Goal: Navigation & Orientation: Find specific page/section

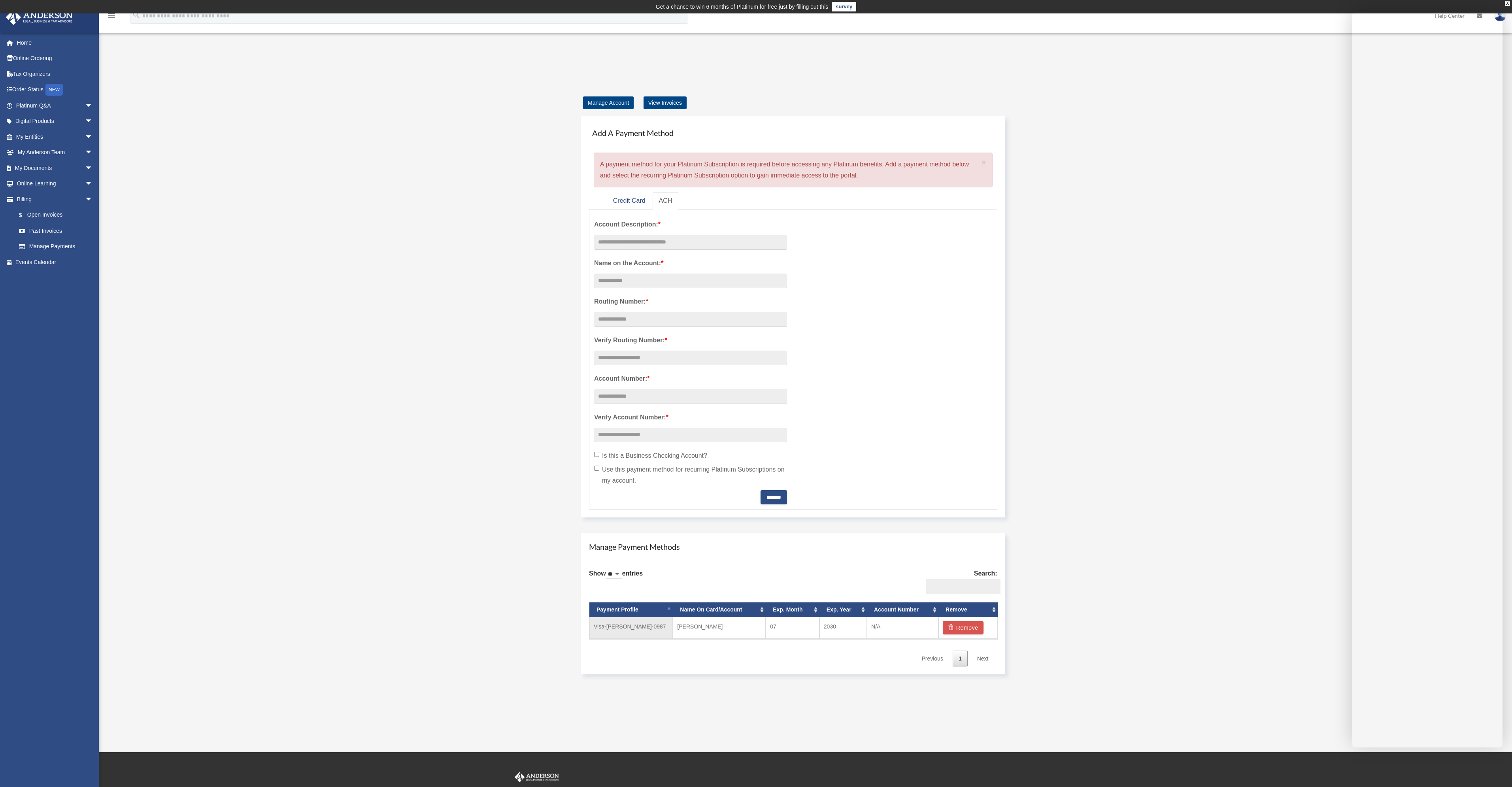
click at [636, 630] on td "Visa-Barry-Rothfus-0987" at bounding box center [631, 627] width 84 height 22
click at [669, 105] on link "View Invoices" at bounding box center [665, 102] width 43 height 12
click at [611, 102] on link "Manage Account" at bounding box center [608, 102] width 51 height 12
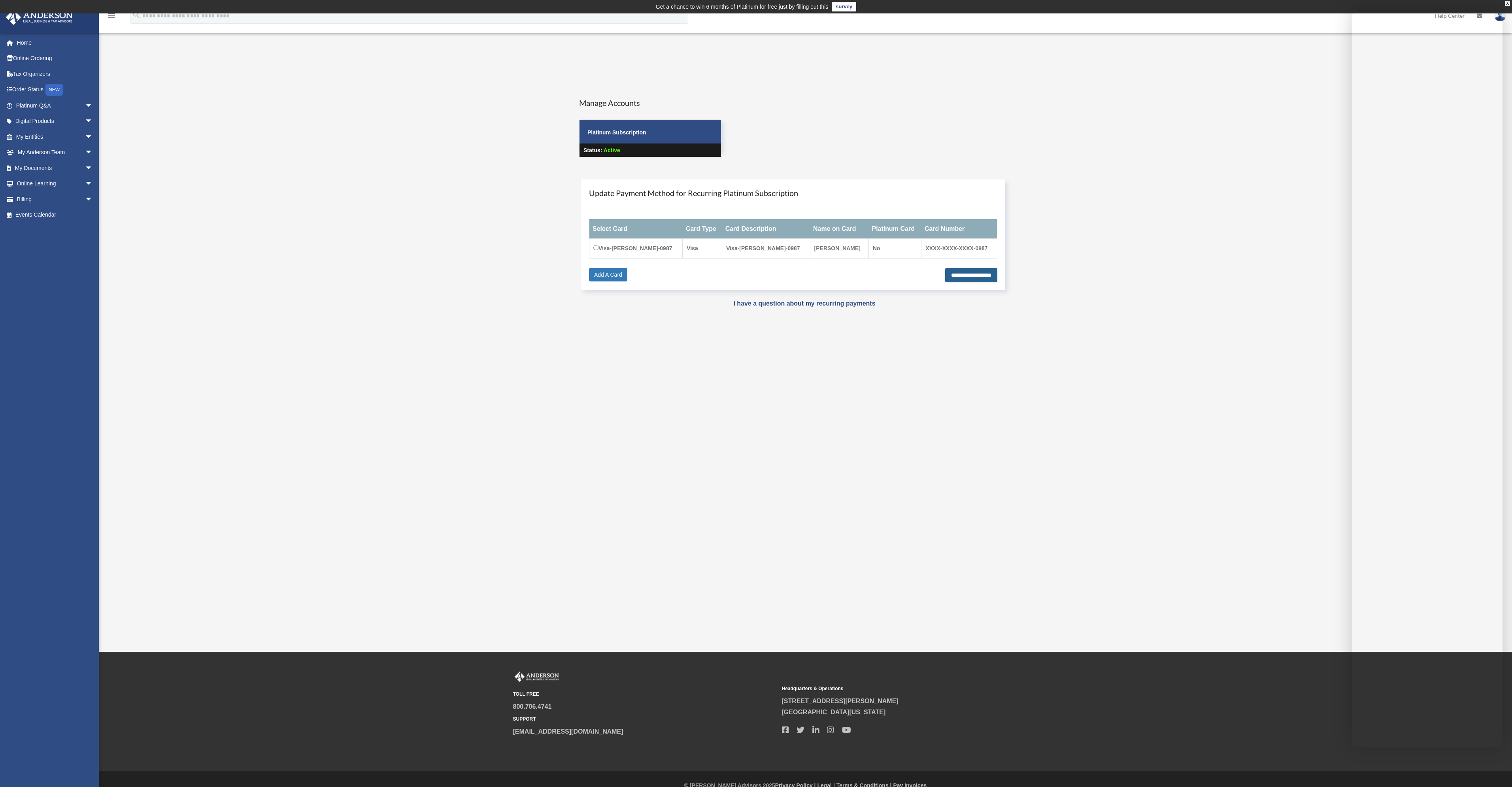
click at [956, 279] on input "**********" at bounding box center [971, 275] width 52 height 14
type input "**********"
click at [1301, 145] on div "User Account rothfusjr@gmail.com Sign Out rothfusjr@gmail.com Home Online Order…" at bounding box center [756, 201] width 1512 height 256
click at [51, 17] on img at bounding box center [39, 17] width 71 height 15
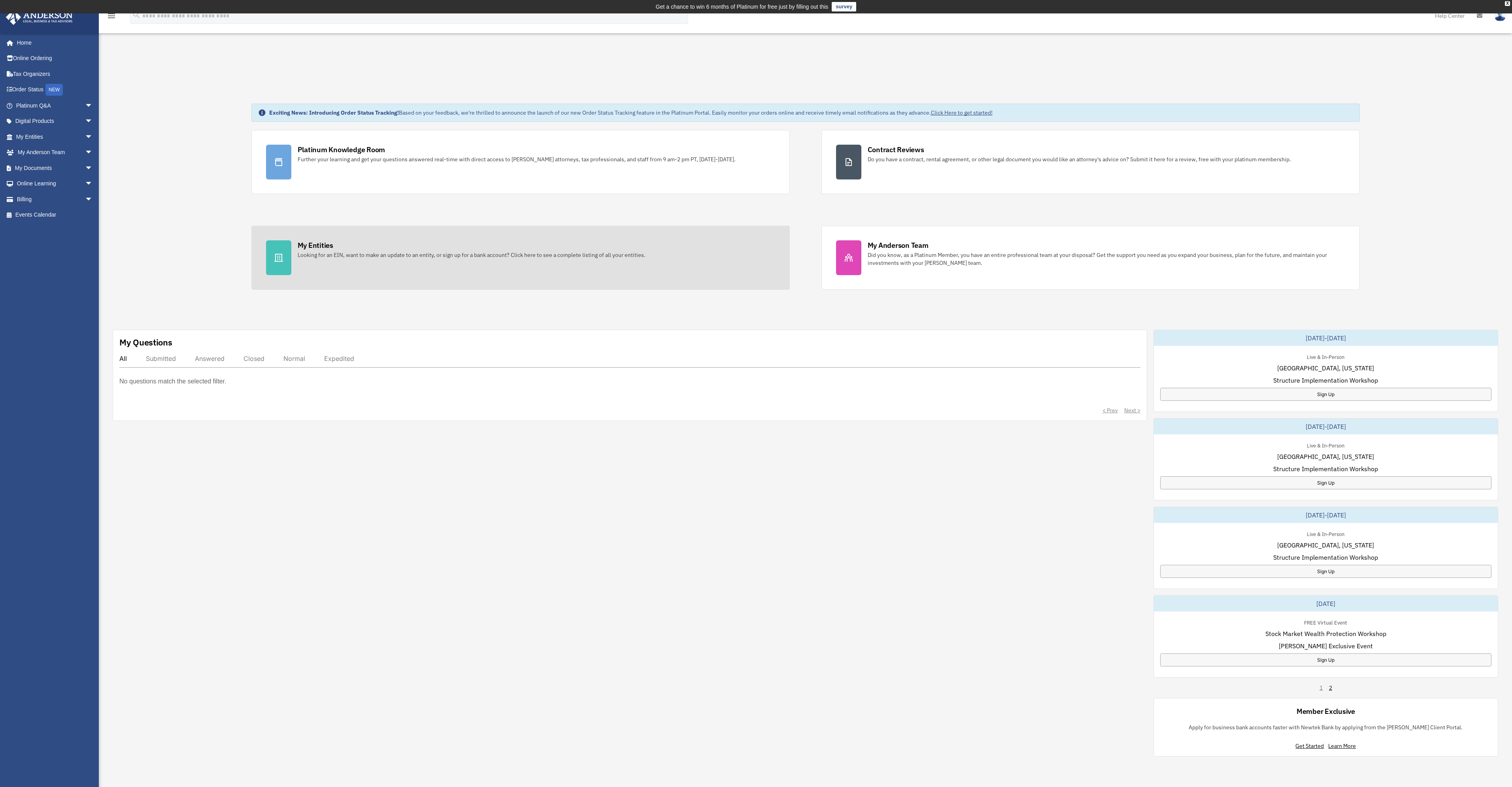
click at [327, 257] on div "Looking for an EIN, want to make an update to an entity, or sign up for a bank …" at bounding box center [471, 254] width 348 height 8
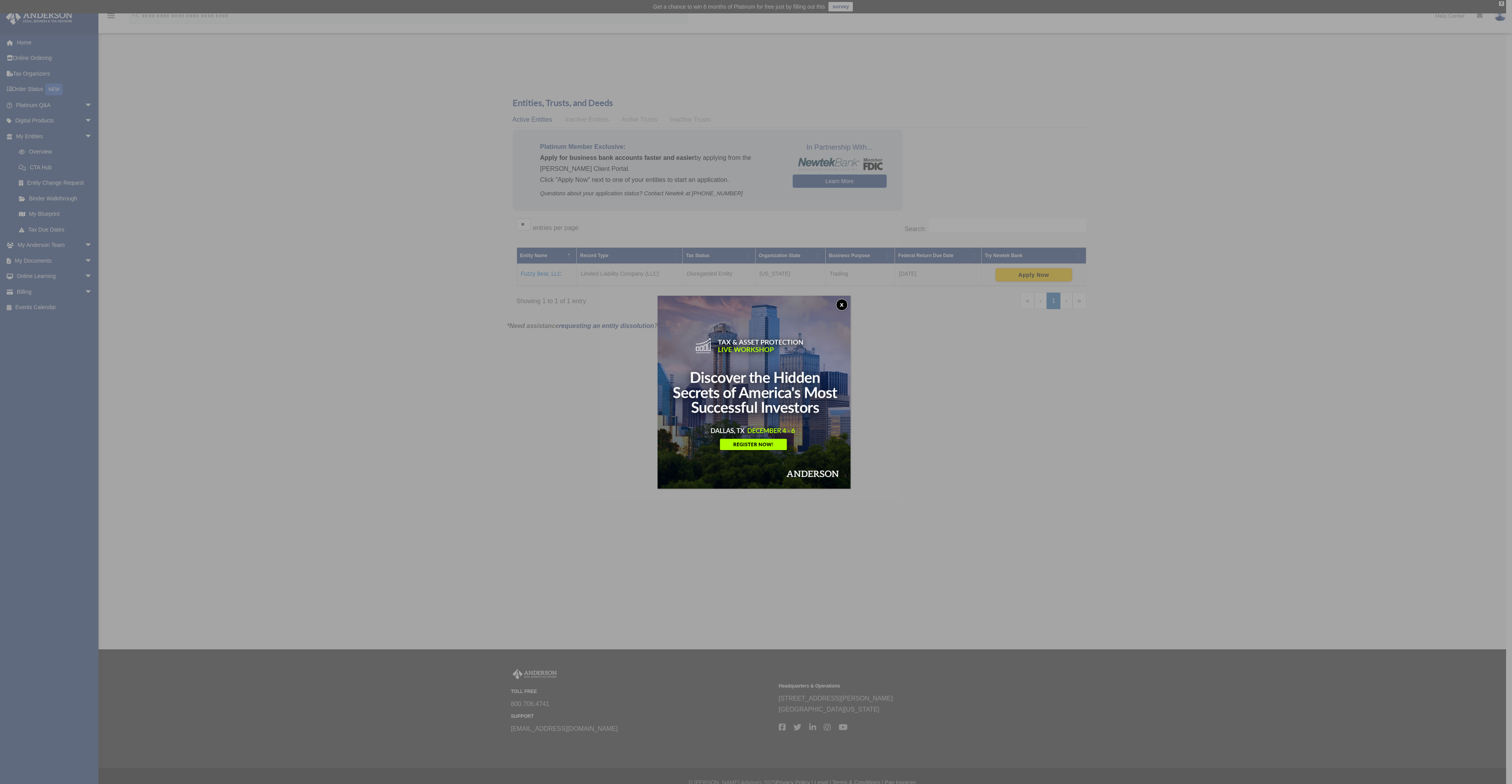
click at [845, 305] on button "x" at bounding box center [842, 305] width 12 height 12
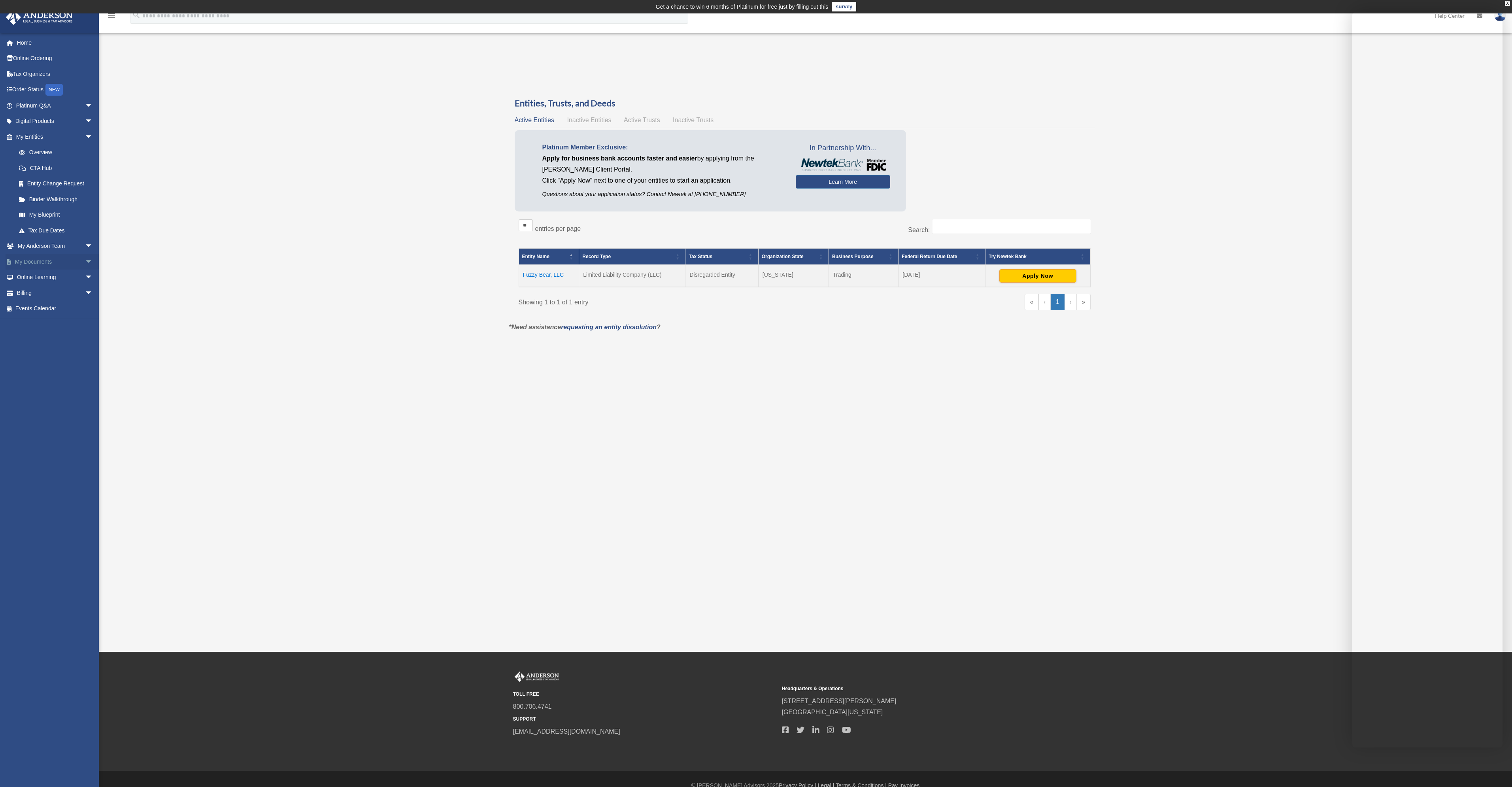
click at [36, 266] on link "My Documents arrow_drop_down" at bounding box center [55, 262] width 99 height 16
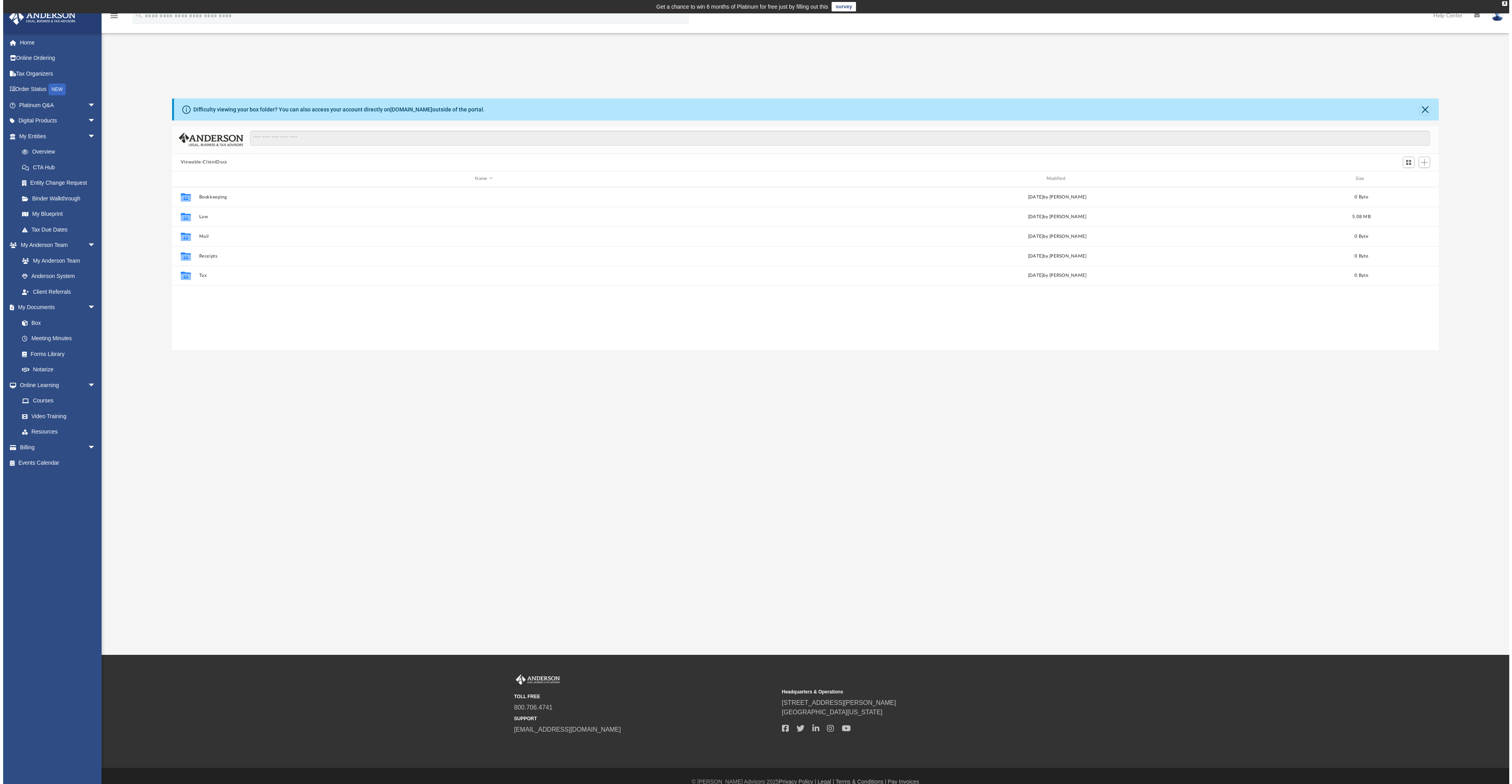
scroll to position [173, 1261]
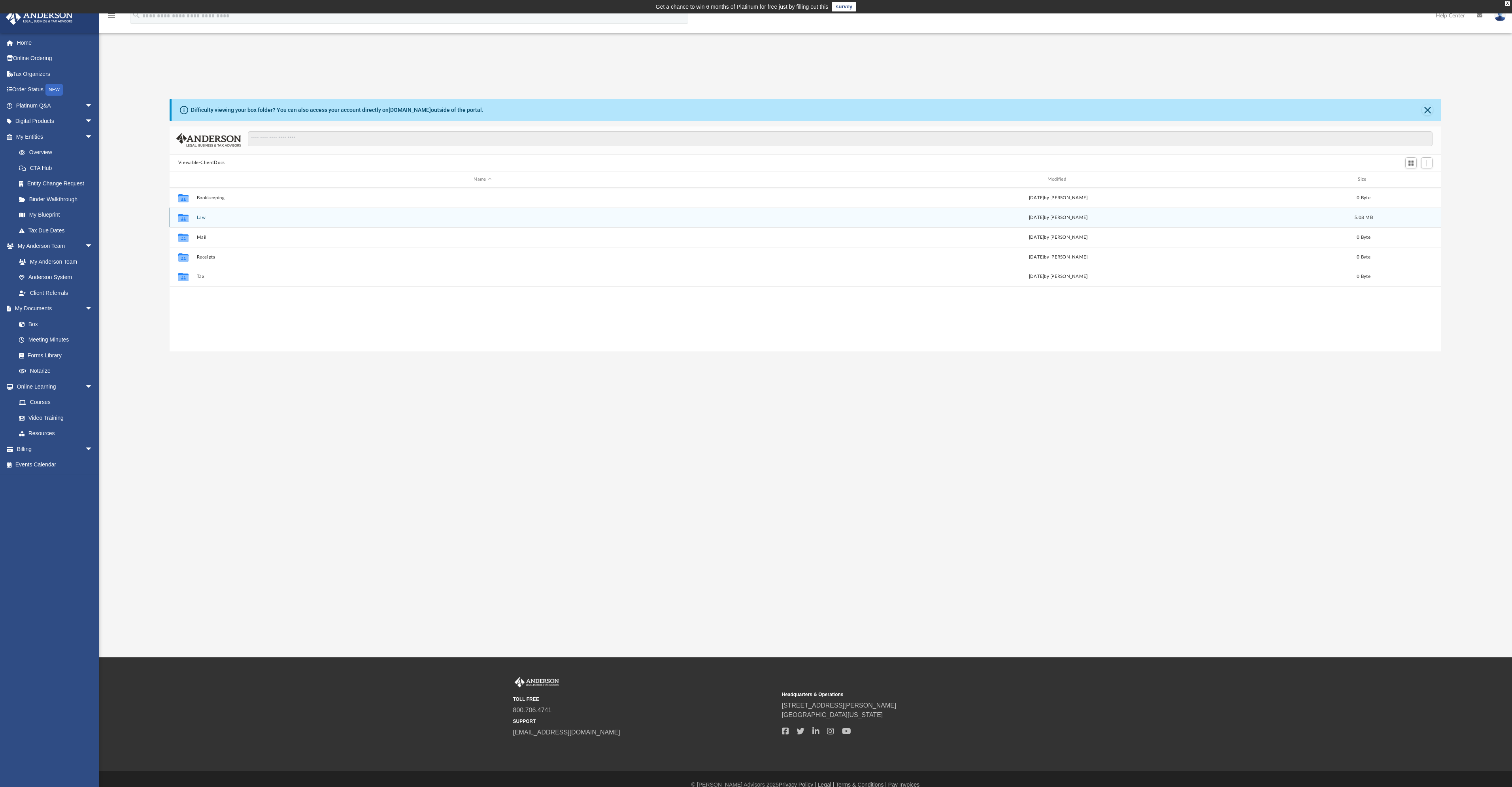
click at [285, 217] on button "Law" at bounding box center [482, 217] width 572 height 5
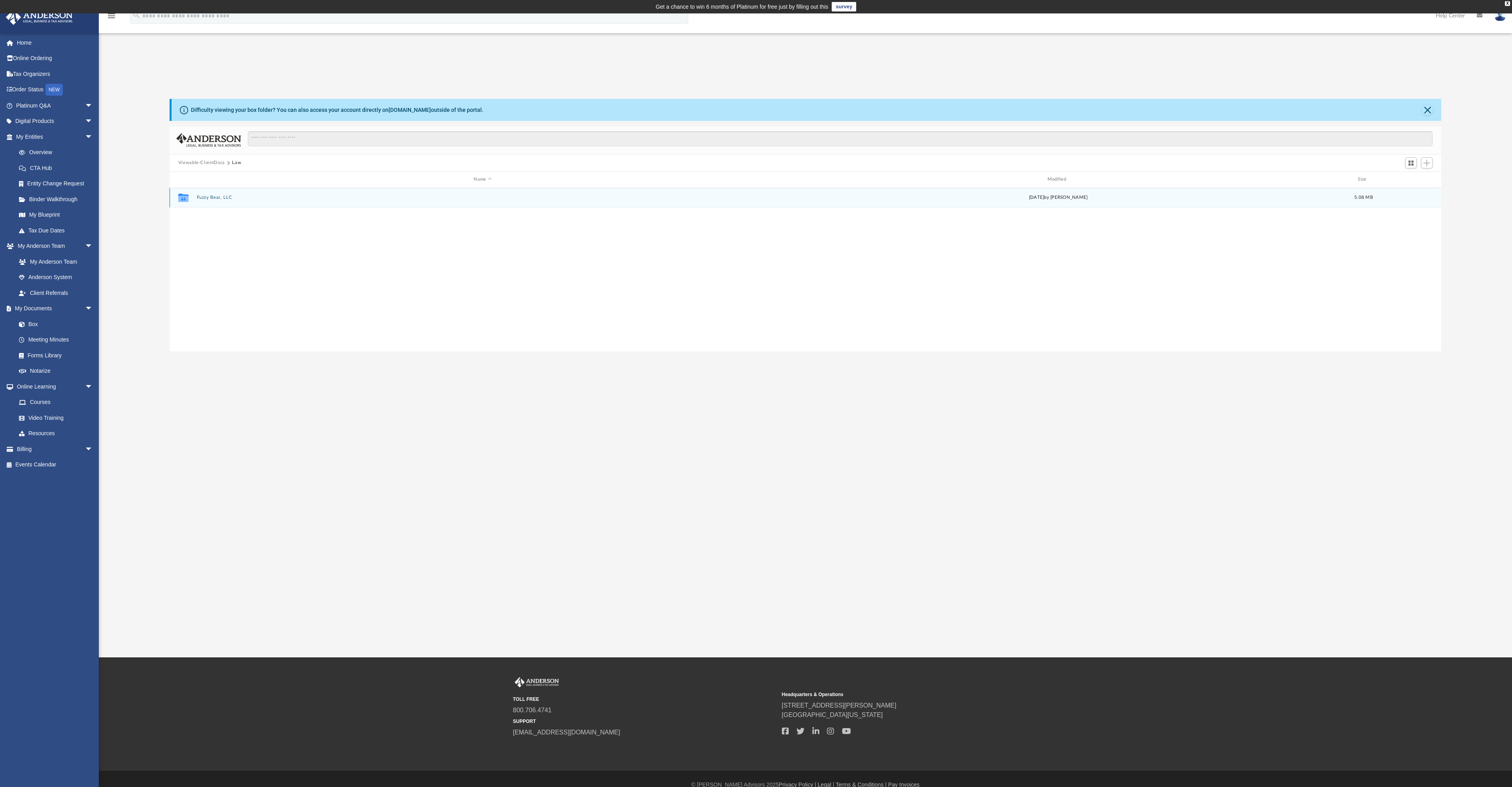
click at [469, 204] on div "Collaborated Folder Fuzzy Bear, LLC today by Barry J Rothfus Jr 5.08 MB" at bounding box center [805, 198] width 1272 height 20
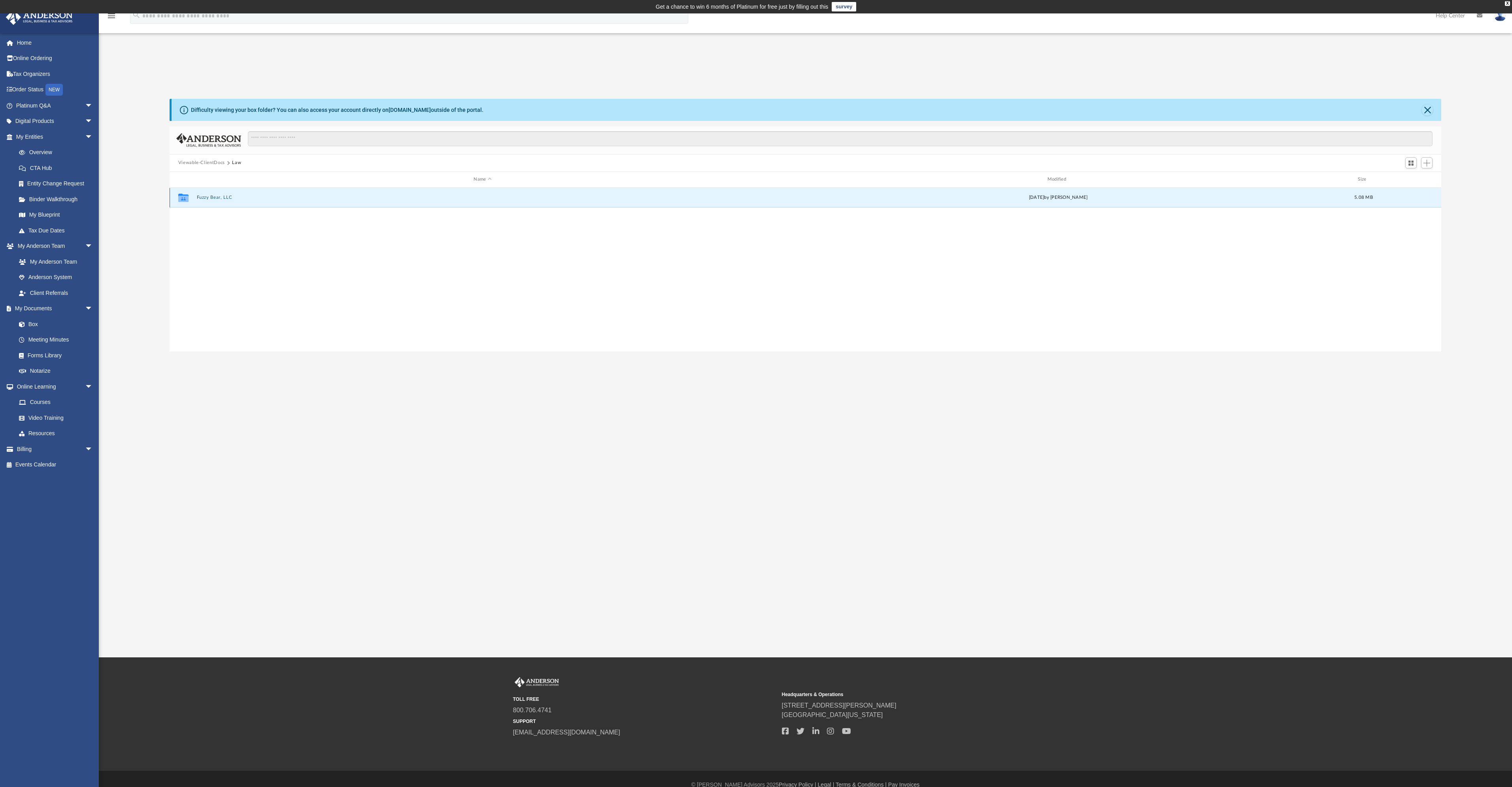
click at [217, 196] on button "Fuzzy Bear, LLC" at bounding box center [482, 197] width 572 height 5
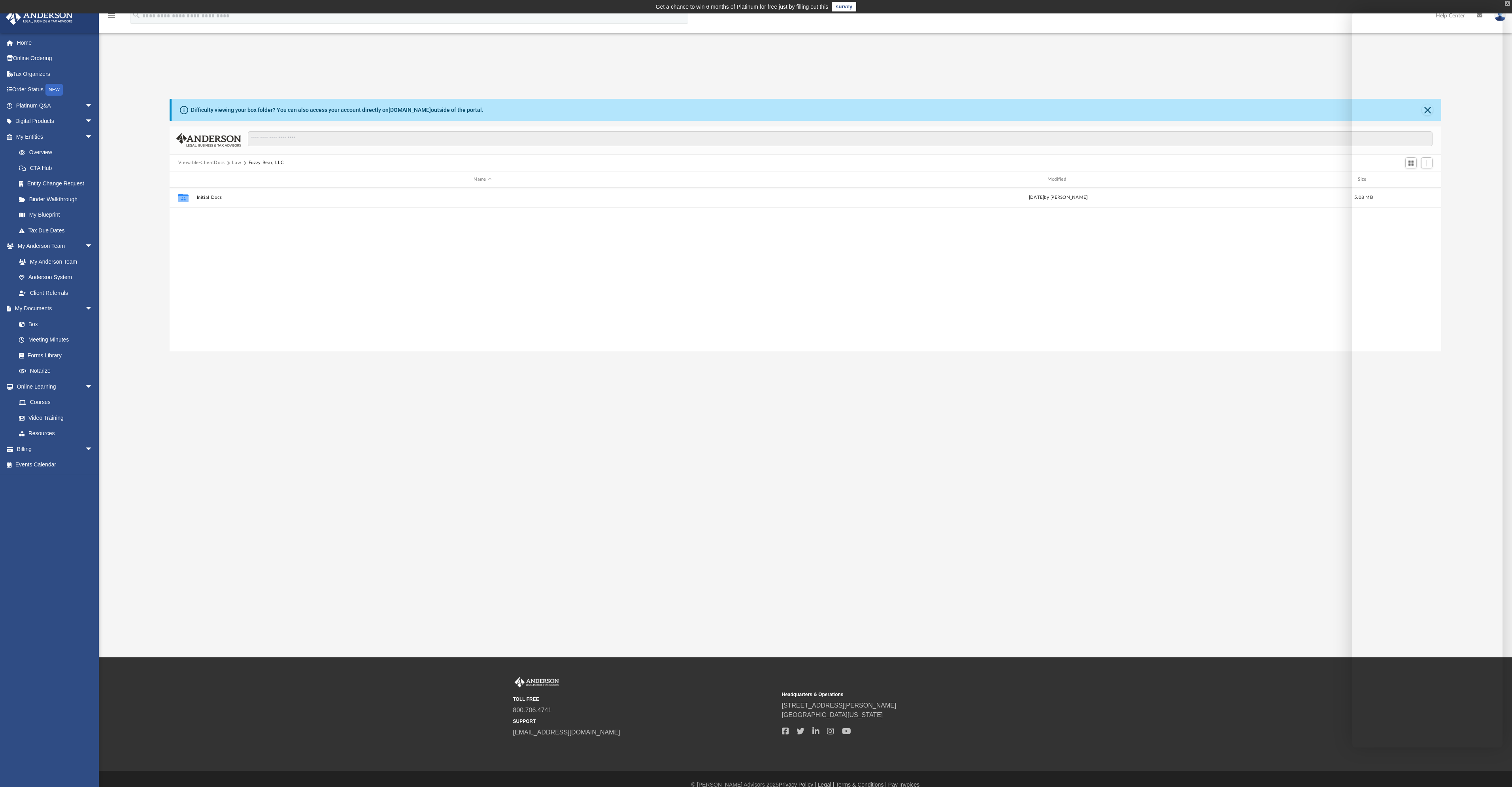
click at [1507, 3] on div "X" at bounding box center [1507, 4] width 5 height 5
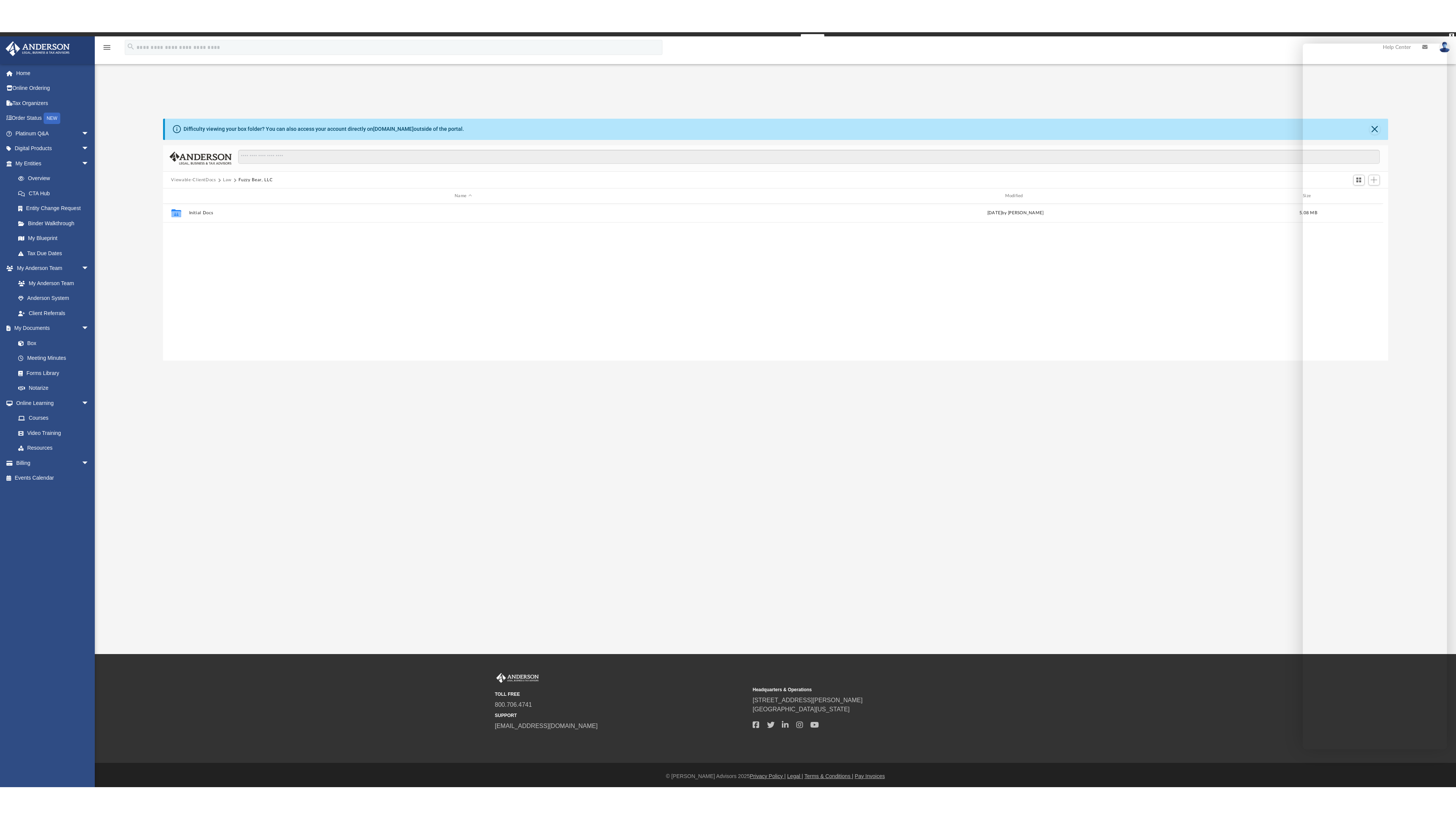
scroll to position [167, 1219]
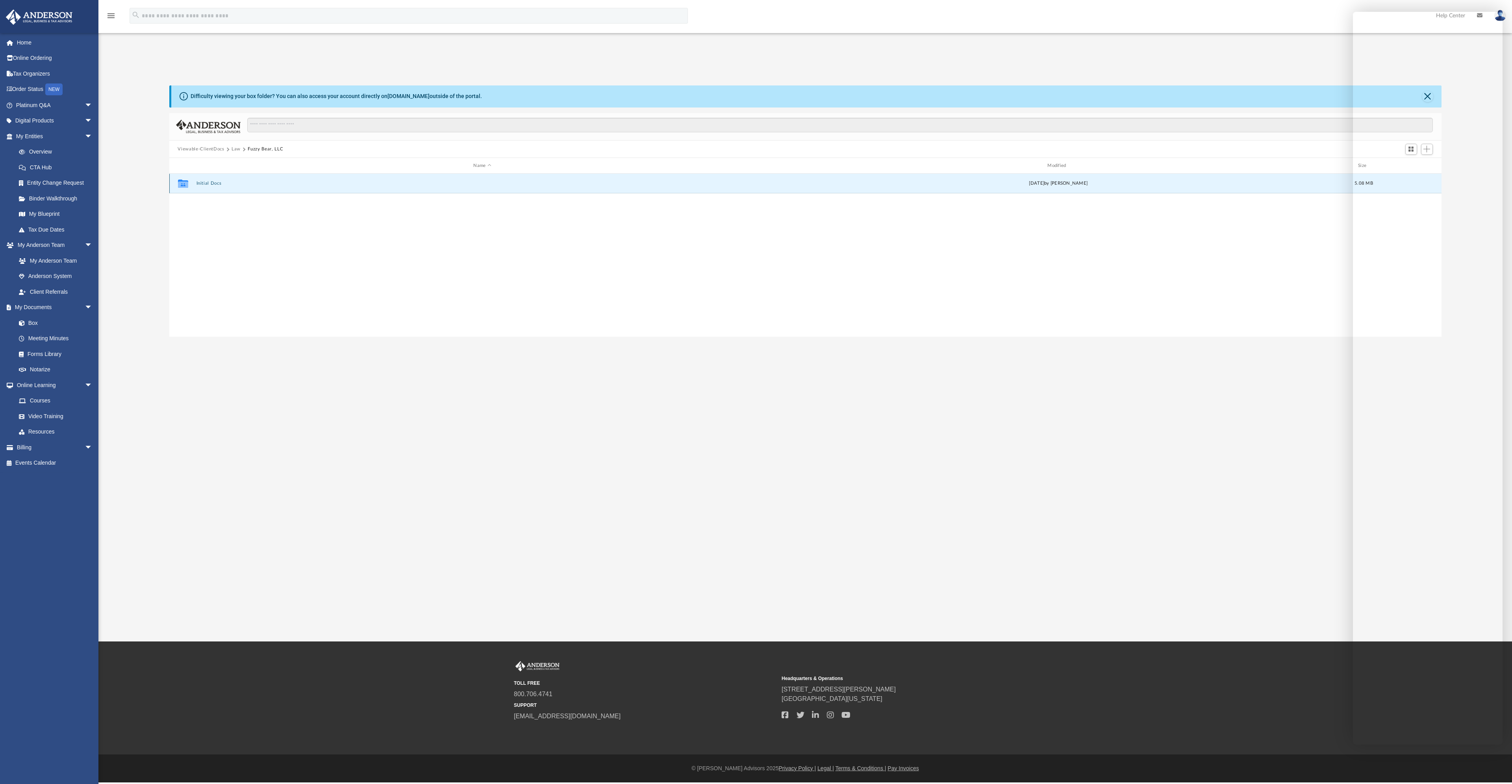
click at [209, 185] on button "Initial Docs" at bounding box center [482, 184] width 572 height 5
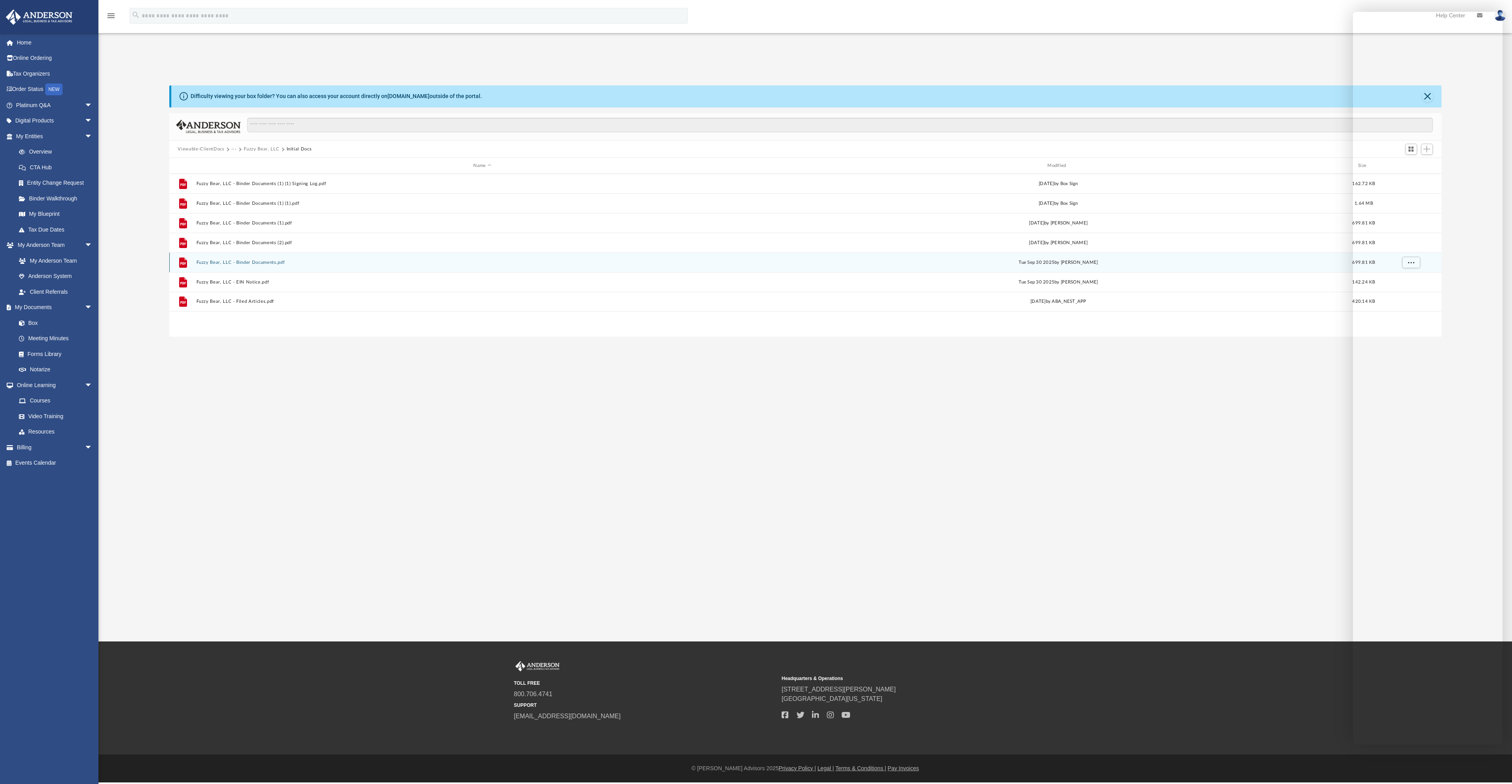
click at [255, 263] on button "Fuzzy Bear, LLC - Binder Documents.pdf" at bounding box center [482, 262] width 572 height 5
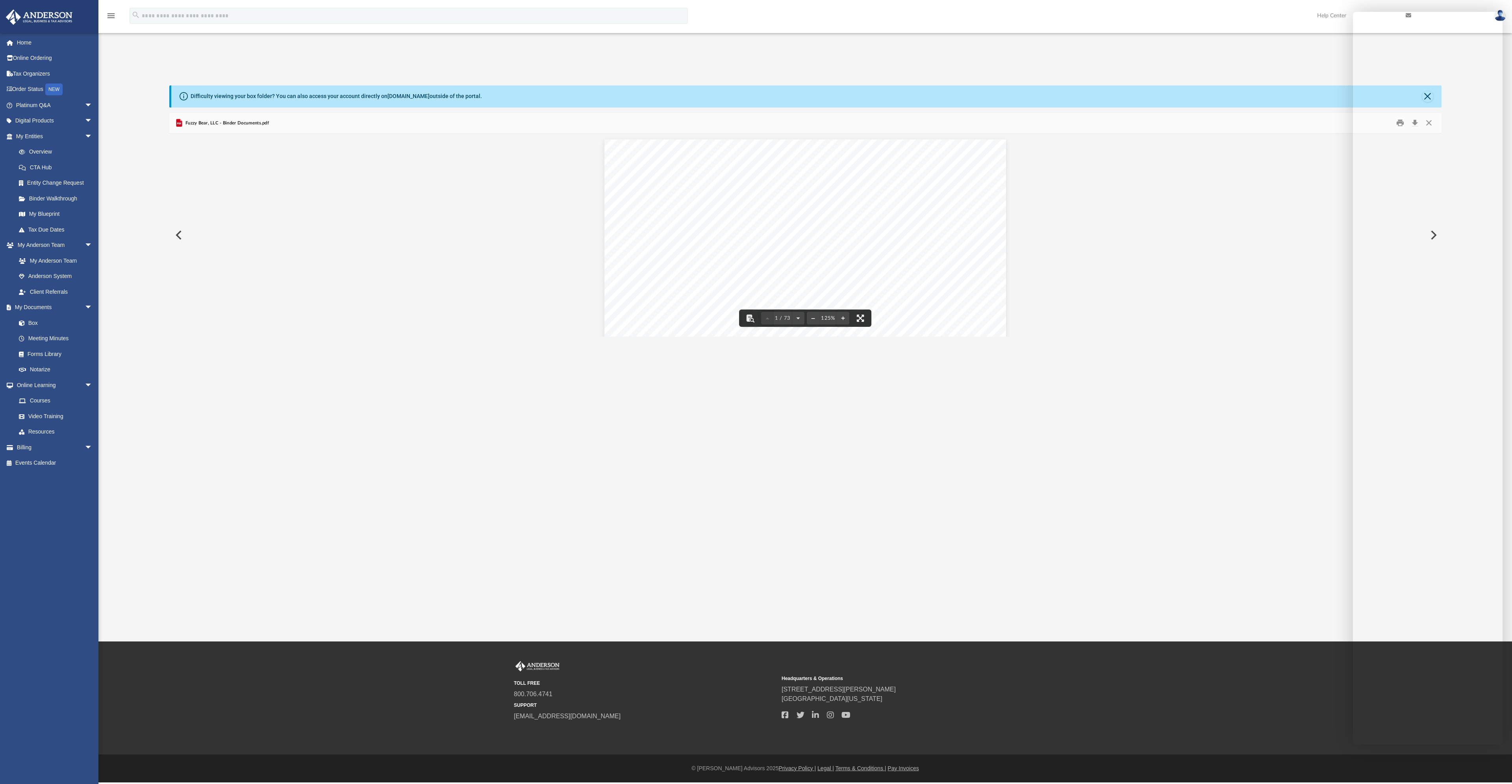
click at [862, 320] on button "File preview" at bounding box center [860, 318] width 18 height 18
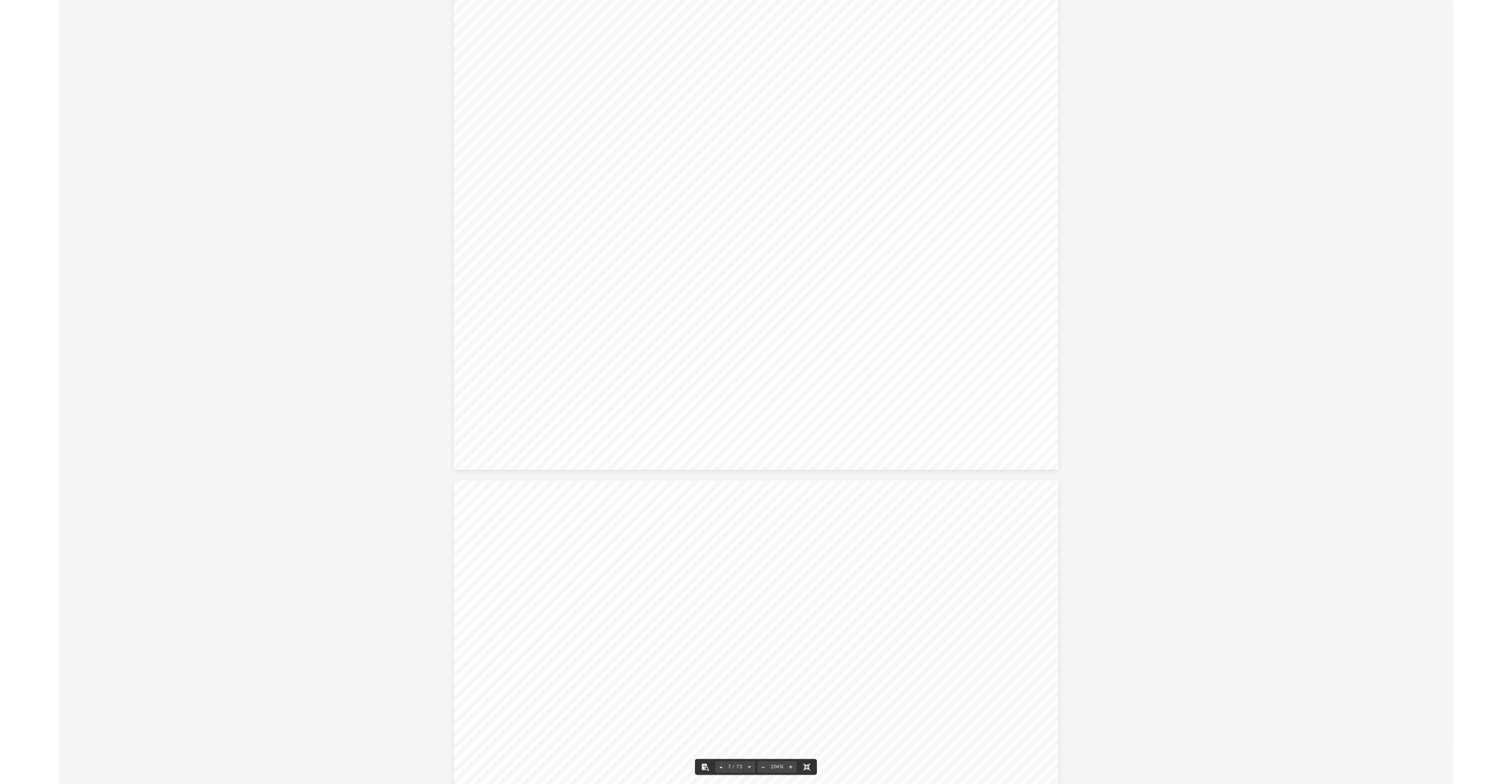
scroll to position [5511, 0]
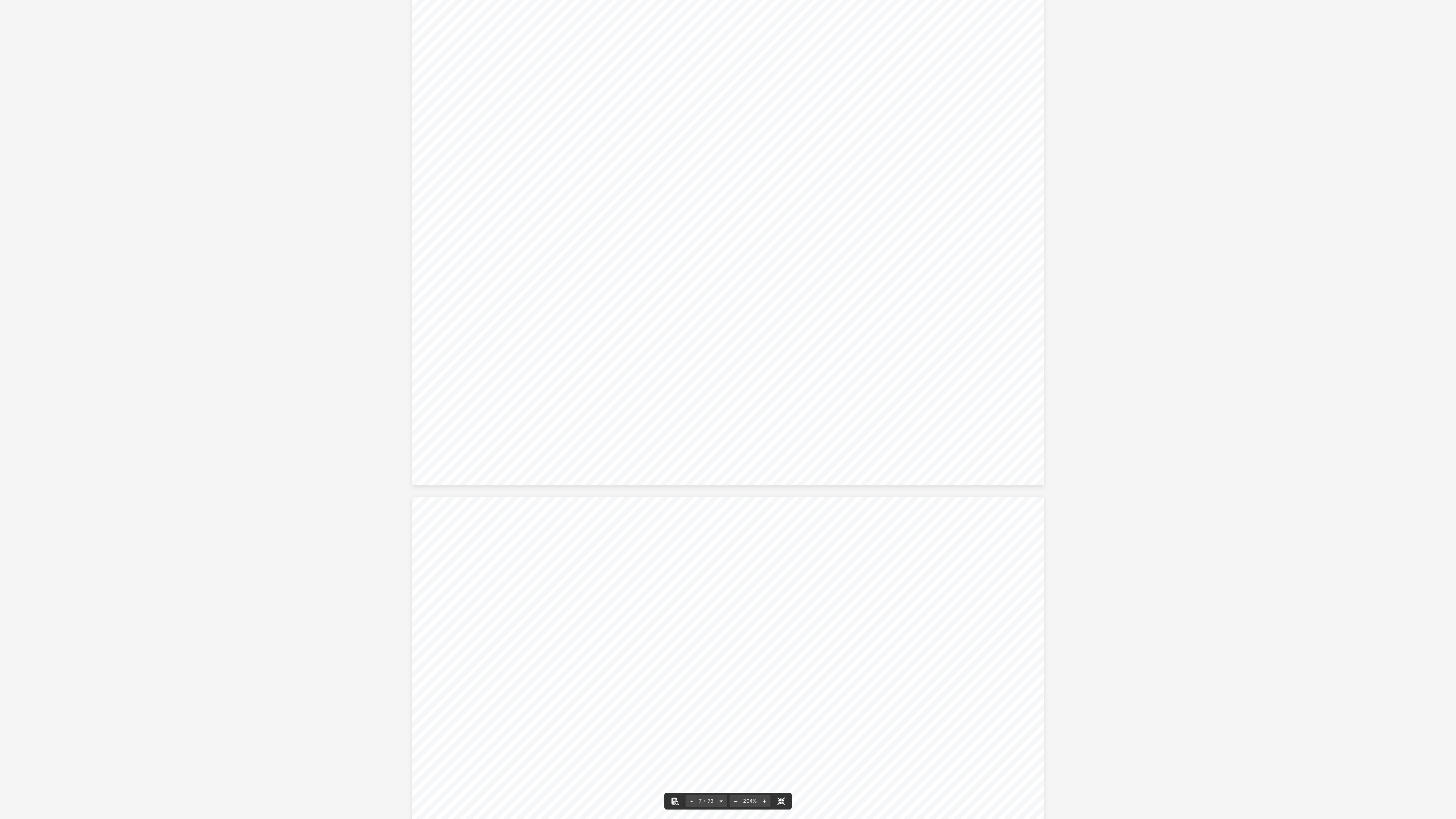
click at [781, 755] on button "File preview" at bounding box center [781, 801] width 17 height 17
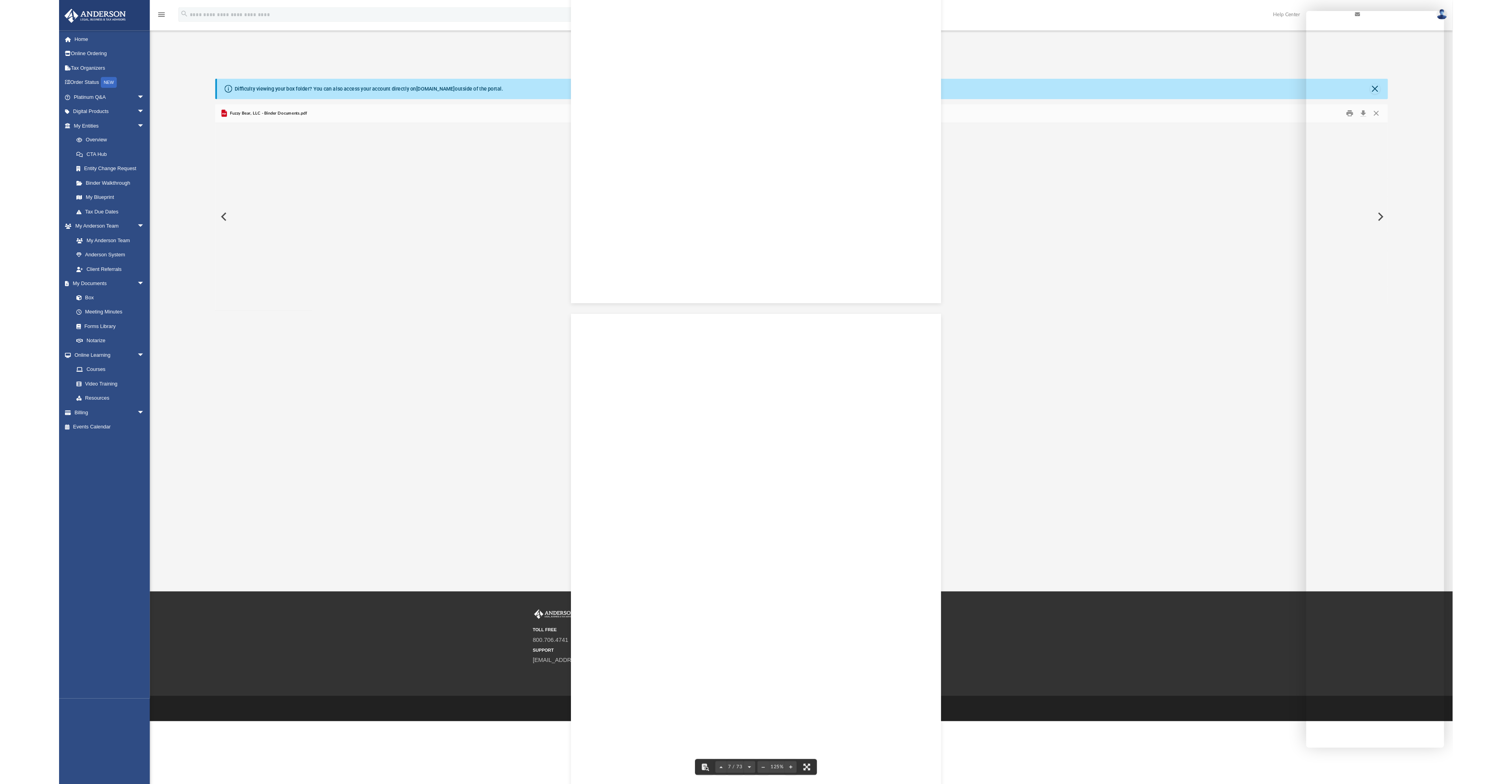
scroll to position [3189, 0]
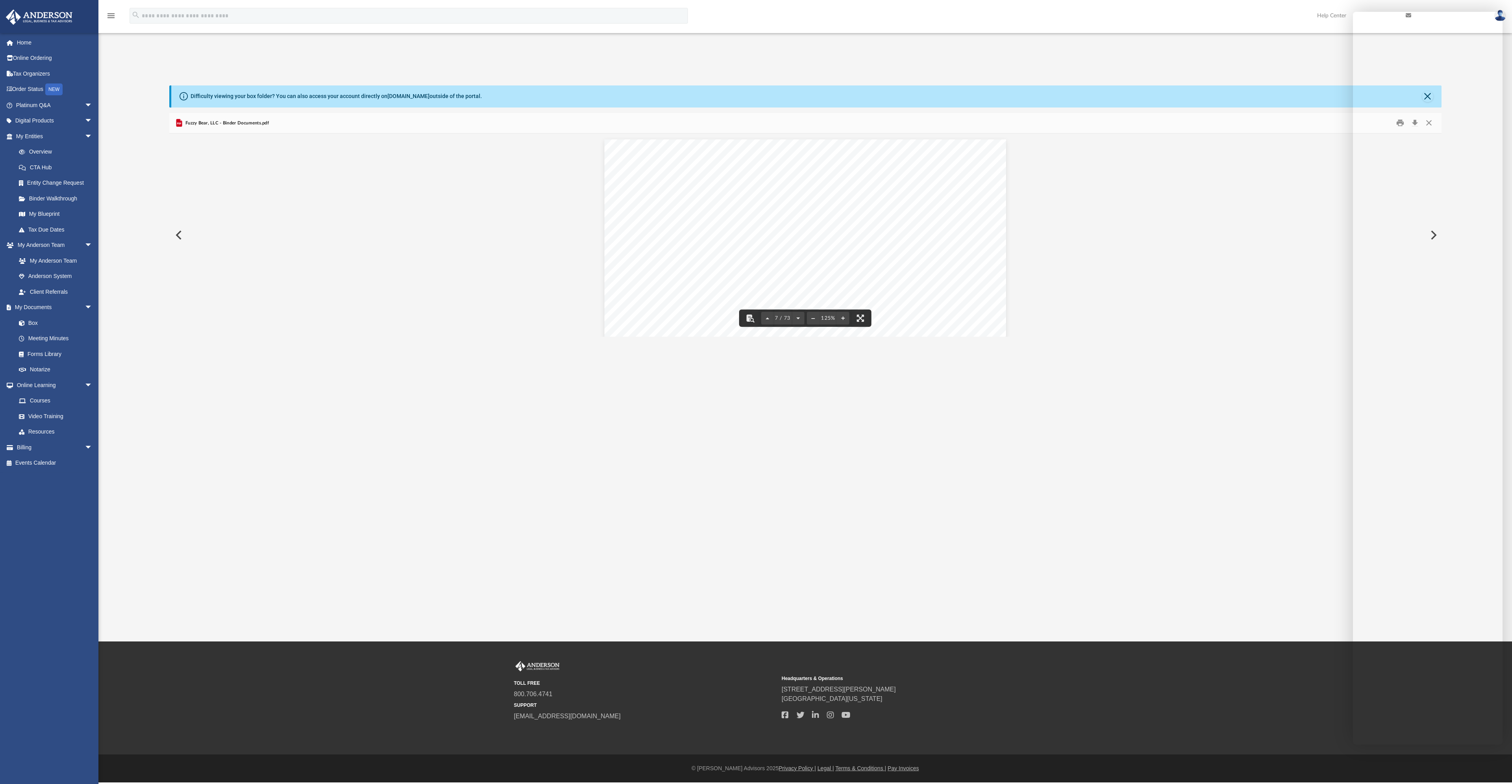
click at [1127, 351] on div "App rothfusjr@gmail.com Sign Out rothfusjr@gmail.com Home Online Ordering Tax O…" at bounding box center [756, 320] width 1512 height 641
click at [44, 356] on link "Forms Library" at bounding box center [58, 354] width 93 height 16
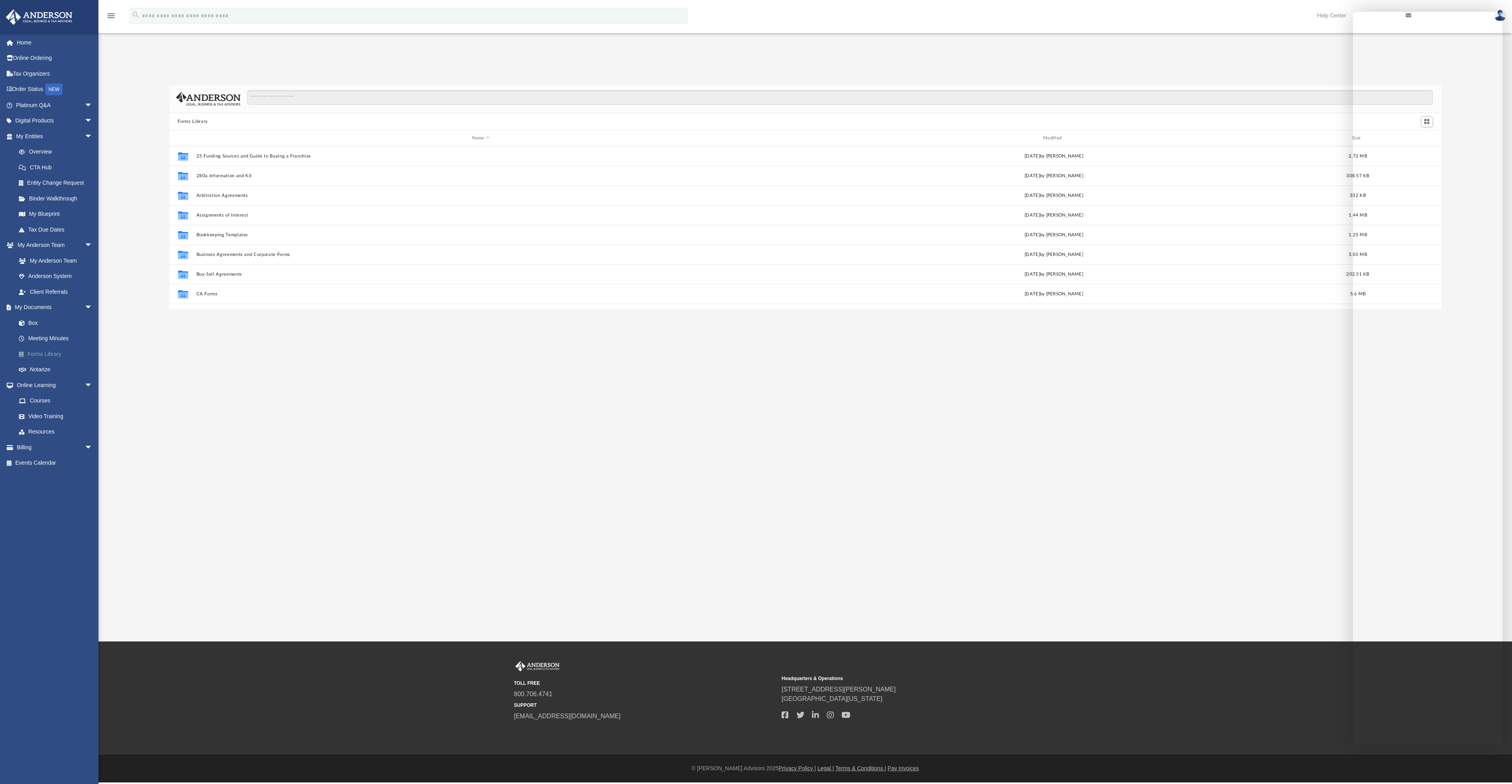
scroll to position [173, 1266]
click at [1277, 46] on div "App rothfusjr@gmail.com Sign Out rothfusjr@gmail.com Home Online Ordering Tax O…" at bounding box center [756, 320] width 1512 height 641
drag, startPoint x: 1033, startPoint y: 658, endPoint x: 1024, endPoint y: 648, distance: 13.5
click at [1031, 656] on div "TOLL FREE 800.706.4741 SUPPORT info@andersonadvisors.com Headquarters & Operati…" at bounding box center [756, 698] width 1512 height 113
drag, startPoint x: 1014, startPoint y: 621, endPoint x: 1013, endPoint y: 614, distance: 7.1
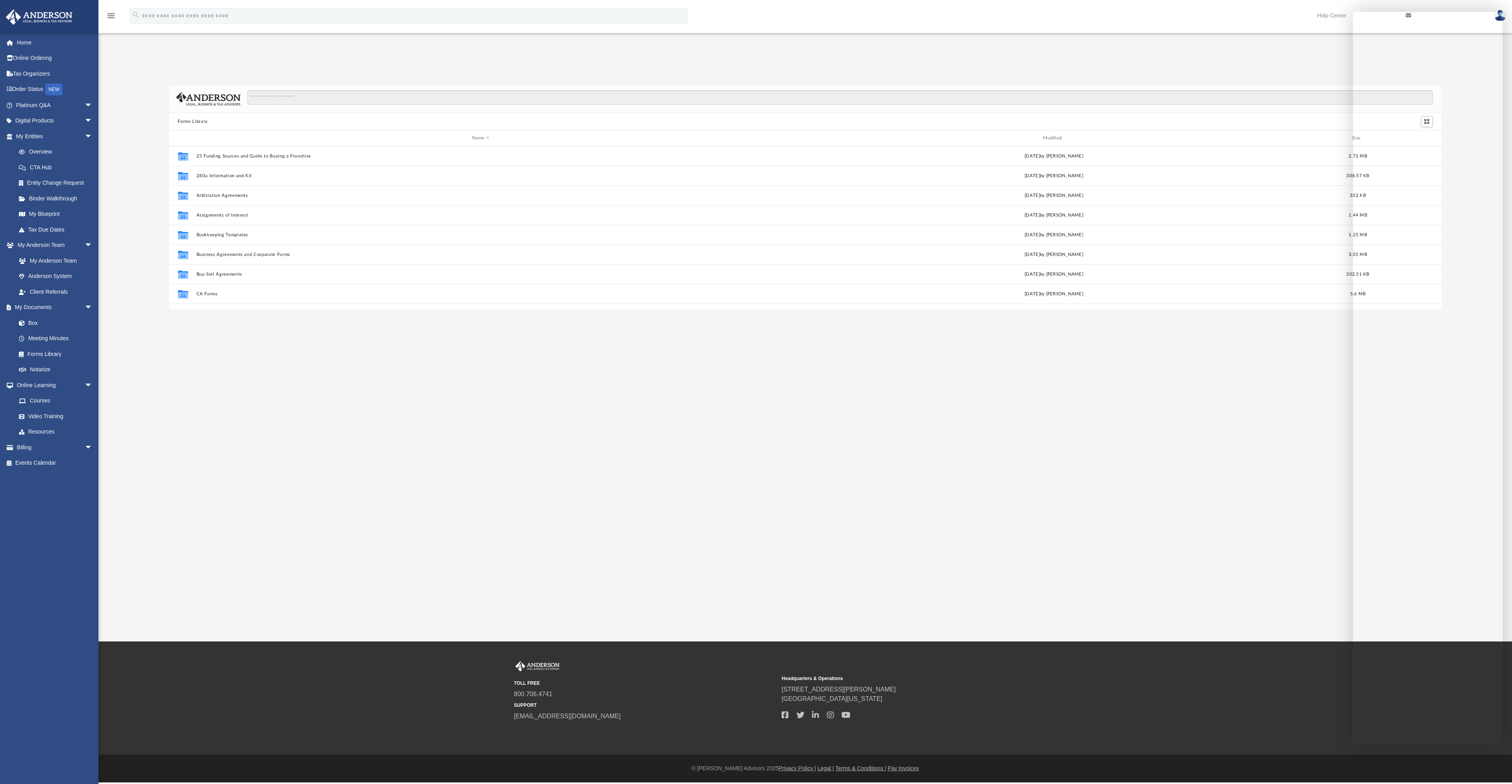
click at [1013, 614] on div "App rothfusjr@gmail.com Sign Out rothfusjr@gmail.com Home Online Ordering Tax O…" at bounding box center [756, 320] width 1512 height 641
click at [1369, 6] on link "Help Center" at bounding box center [1355, 15] width 89 height 31
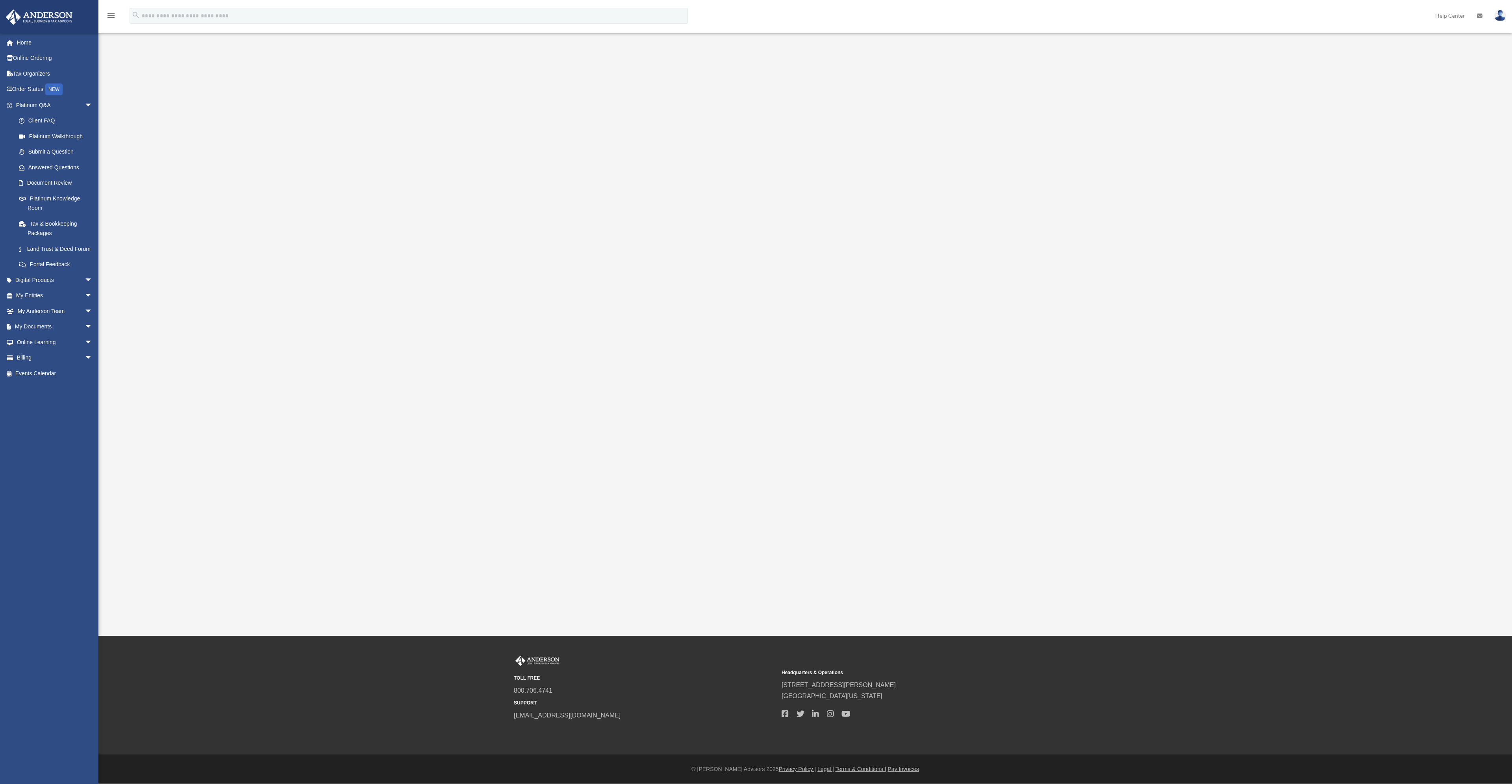
click at [1503, 16] on img at bounding box center [1500, 15] width 12 height 11
click at [1371, 72] on link "Logout" at bounding box center [1382, 69] width 79 height 16
